Goal: Task Accomplishment & Management: Use online tool/utility

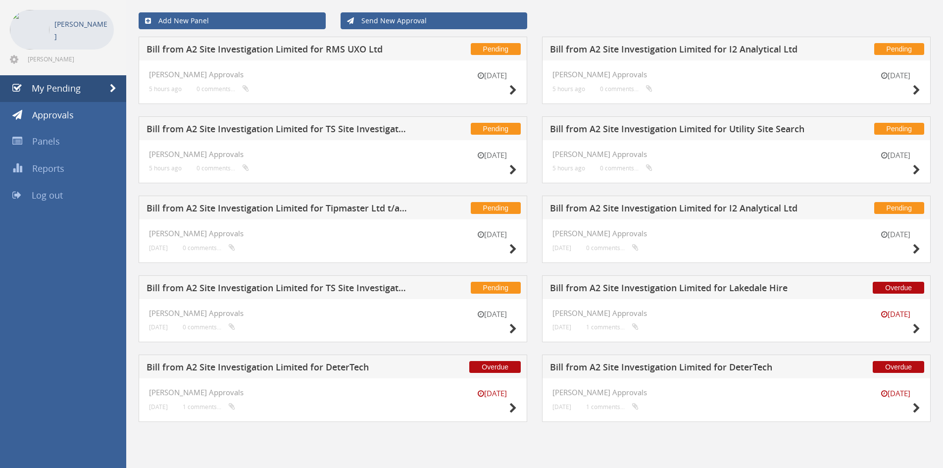
click at [370, 285] on h5 "Bill from A2 Site Investigation Limited for TS Site Investigation Ltd" at bounding box center [277, 289] width 261 height 12
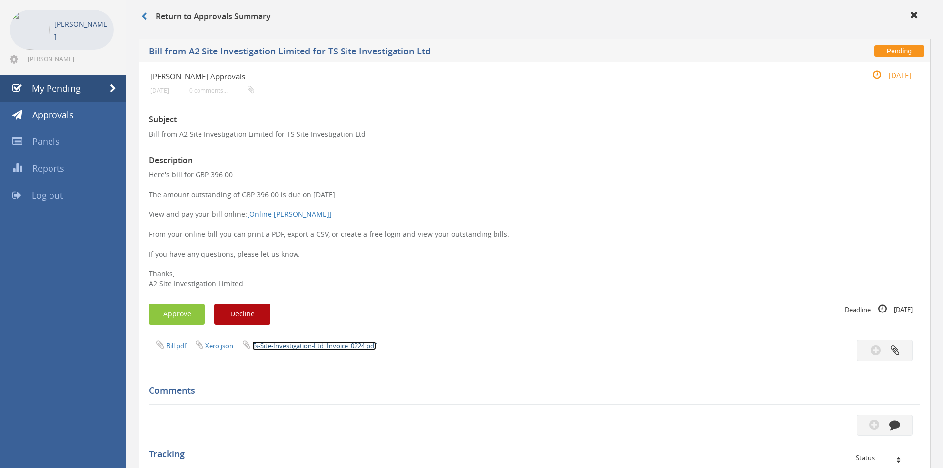
click at [299, 350] on link "Ts-Site-Investigation-Ltd_Invoice_0224.pdf" at bounding box center [315, 345] width 124 height 9
click at [176, 315] on button "Approve" at bounding box center [177, 314] width 56 height 21
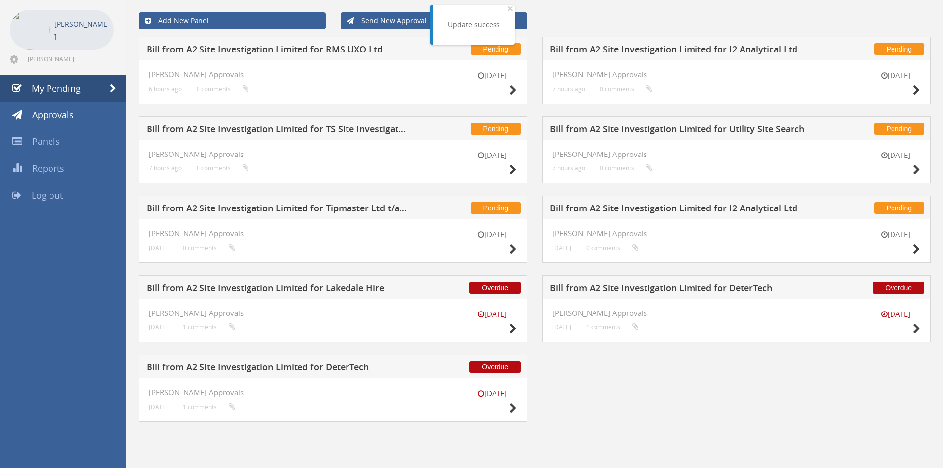
click at [601, 205] on h5 "Bill from A2 Site Investigation Limited for I2 Analytical Ltd" at bounding box center [680, 210] width 261 height 12
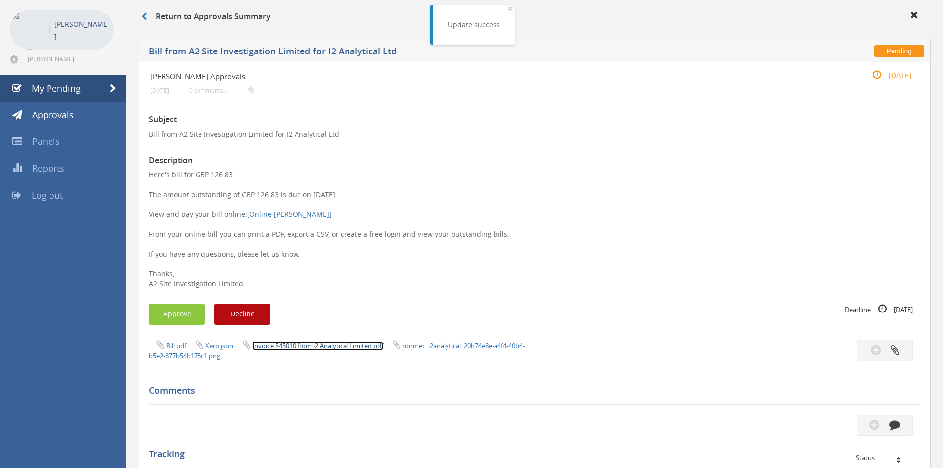
click at [320, 342] on link "Invoice 545010 from i2 Analytical Limited.pdf" at bounding box center [318, 345] width 131 height 9
click at [167, 313] on button "Approve" at bounding box center [177, 314] width 56 height 21
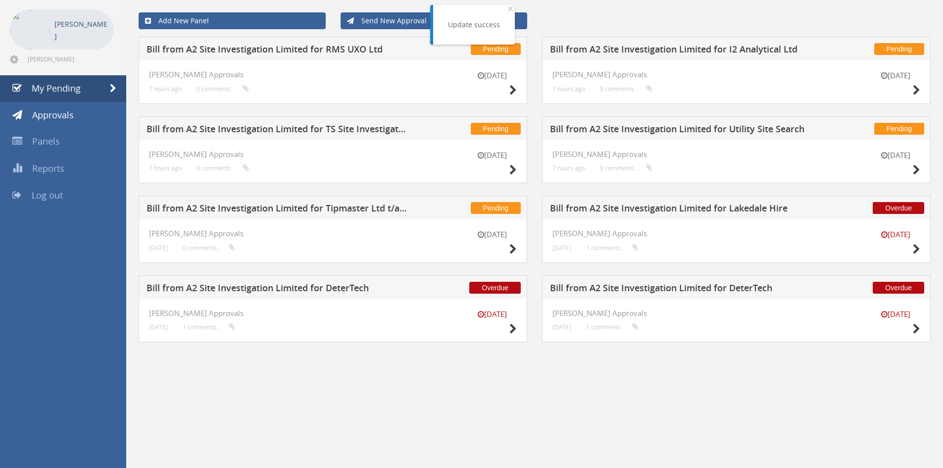
drag, startPoint x: 298, startPoint y: 206, endPoint x: 309, endPoint y: 223, distance: 20.5
click at [298, 206] on h5 "Bill from A2 Site Investigation Limited for Tipmaster Ltd t/a The All Clear Com…" at bounding box center [277, 210] width 261 height 12
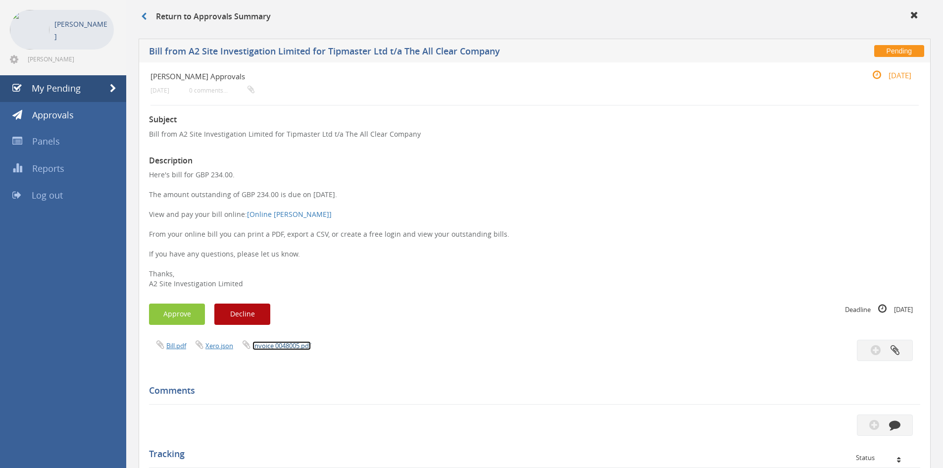
click at [293, 342] on link "Invoice 0048005.pdf" at bounding box center [282, 345] width 58 height 9
drag, startPoint x: 170, startPoint y: 315, endPoint x: 177, endPoint y: 319, distance: 7.3
click at [170, 315] on button "Approve" at bounding box center [177, 314] width 56 height 21
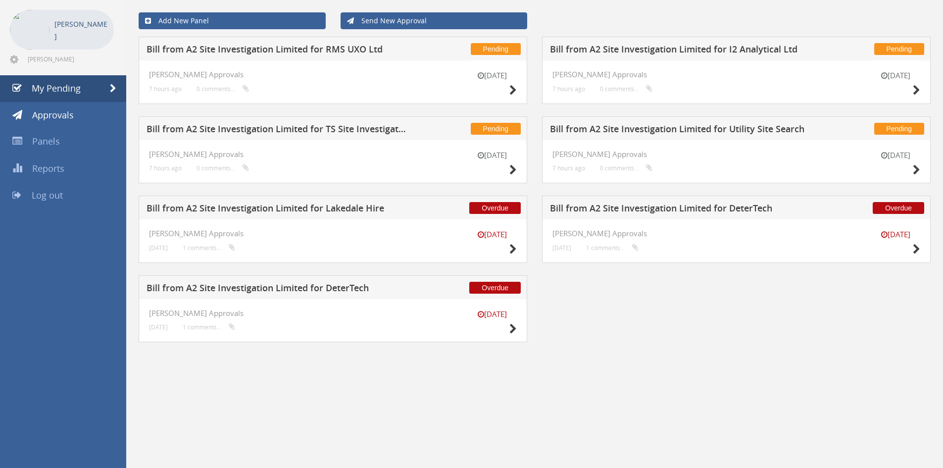
click at [629, 129] on h5 "Bill from A2 Site Investigation Limited for Utility Site Search" at bounding box center [680, 130] width 261 height 12
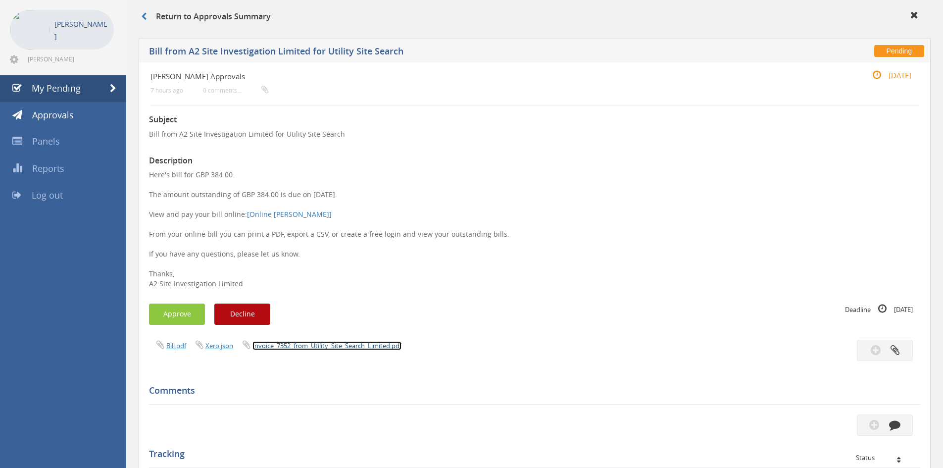
click at [319, 345] on link "Invoice_7352_from_Utility_Site_Search_Limited.pdf" at bounding box center [327, 345] width 149 height 9
click at [181, 321] on button "Approve" at bounding box center [177, 314] width 56 height 21
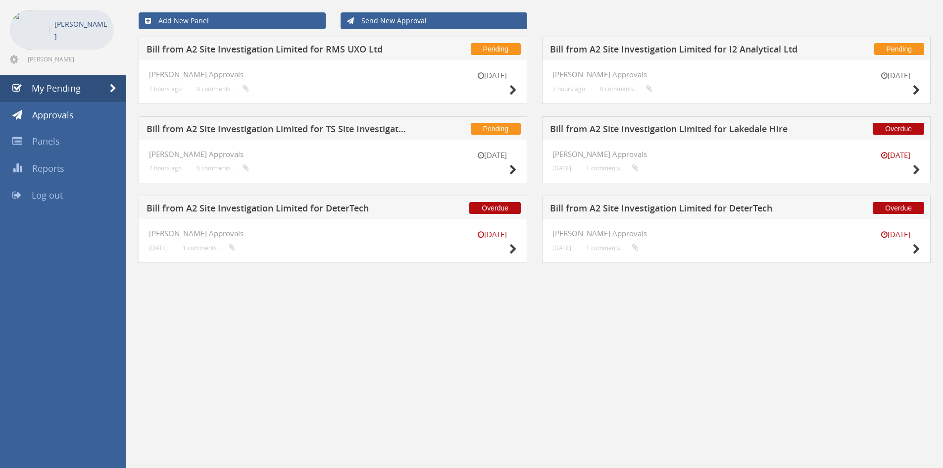
click at [462, 333] on div "Add New Panel Send New Approval Pending Bill from A2 Site Investigation Limited…" at bounding box center [534, 234] width 817 height 468
click at [326, 129] on h5 "Bill from A2 Site Investigation Limited for TS Site Investigation Ltd" at bounding box center [277, 130] width 261 height 12
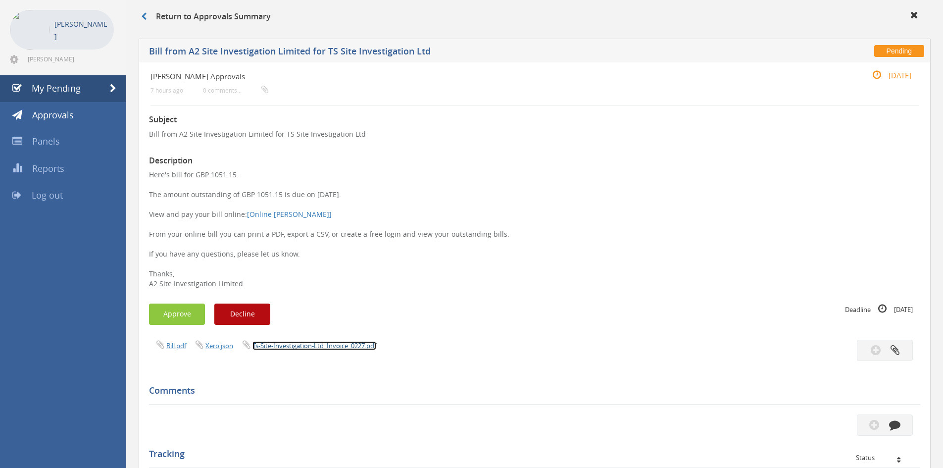
click at [291, 350] on link "Ts-Site-Investigation-Ltd_Invoice_0227.pdf" at bounding box center [315, 345] width 124 height 9
click at [171, 317] on button "Approve" at bounding box center [177, 314] width 56 height 21
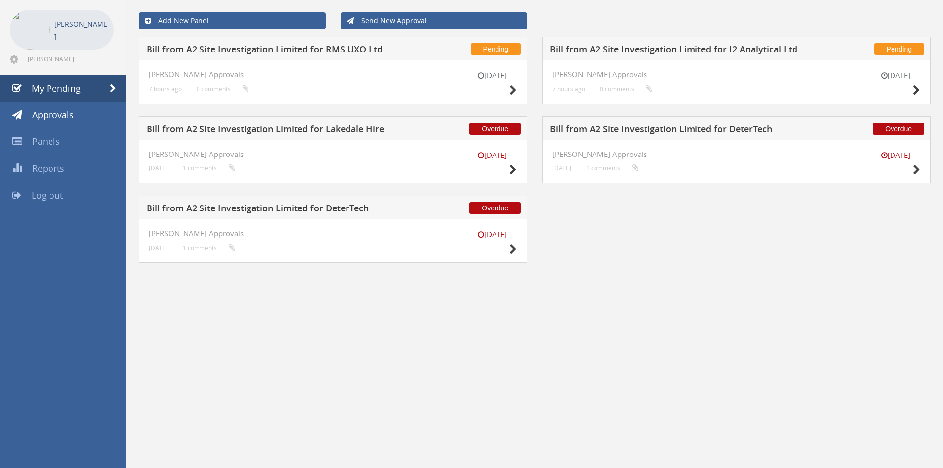
drag, startPoint x: 836, startPoint y: 274, endPoint x: 786, endPoint y: 270, distance: 49.7
click at [836, 274] on div "Pending Bill from A2 Site Investigation Limited for RMS UXO Ltd [DATE] [PERSON_…" at bounding box center [534, 156] width 807 height 239
click at [666, 50] on h5 "Bill from A2 Site Investigation Limited for I2 Analytical Ltd" at bounding box center [680, 51] width 261 height 12
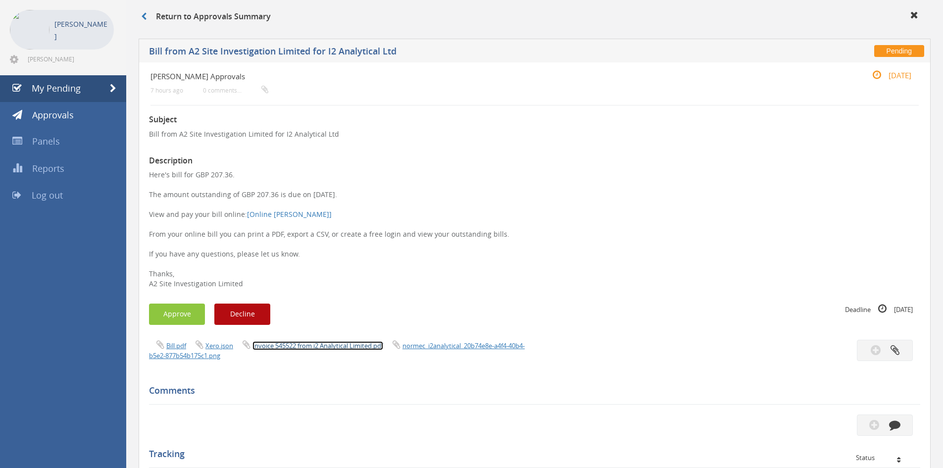
click at [334, 343] on link "Invoice 545522 from i2 Analytical Limited.pdf" at bounding box center [318, 345] width 131 height 9
